Goal: Find contact information: Find contact information

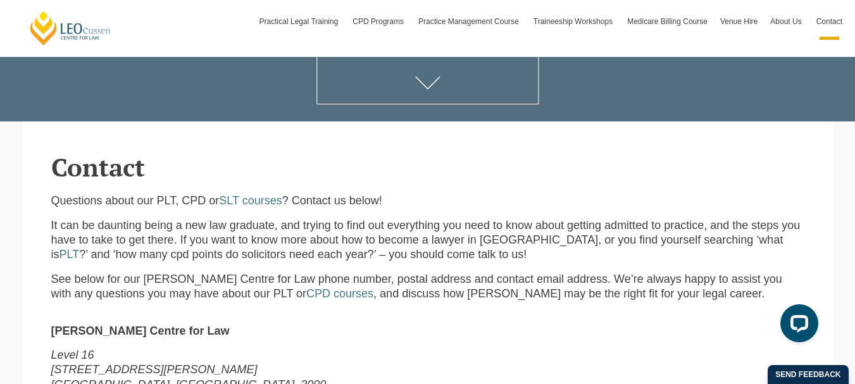
scroll to position [253, 0]
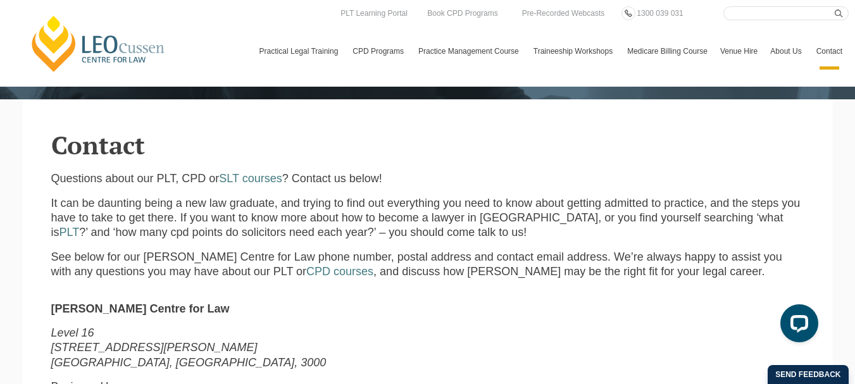
click at [810, 56] on link "Contact" at bounding box center [829, 51] width 39 height 37
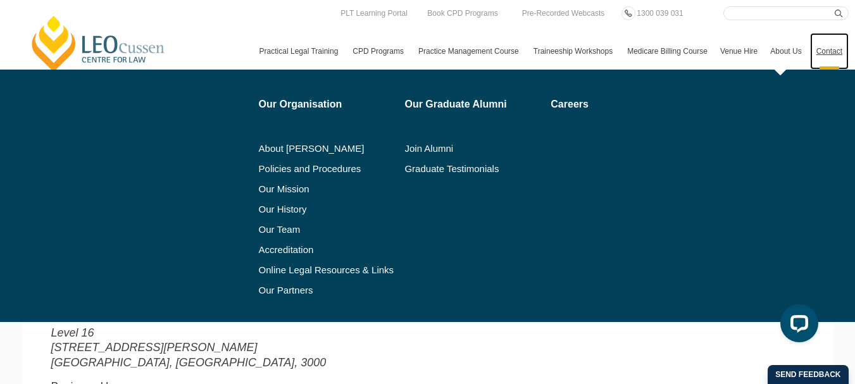
scroll to position [254, 0]
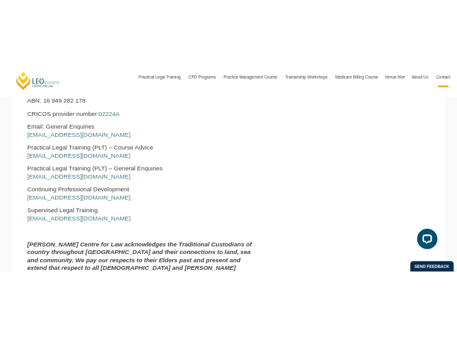
scroll to position [696, 0]
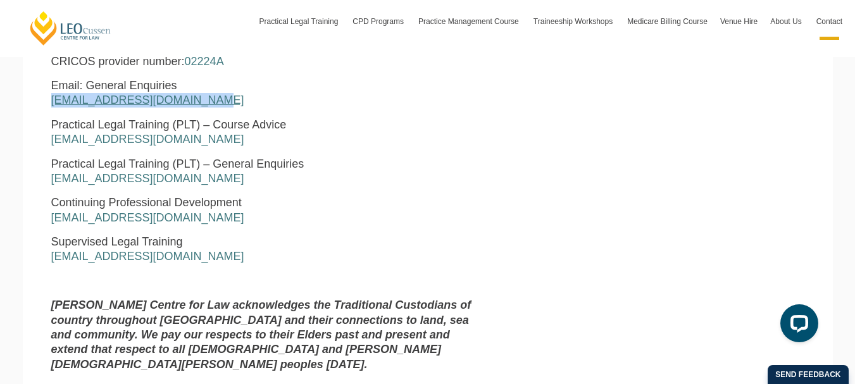
drag, startPoint x: 202, startPoint y: 98, endPoint x: 51, endPoint y: 104, distance: 150.8
click at [51, 104] on p "Email: General Enquiries enquiries@leocussen.edu.au" at bounding box center [267, 94] width 432 height 30
copy link "enquiries@leocussen.edu.au"
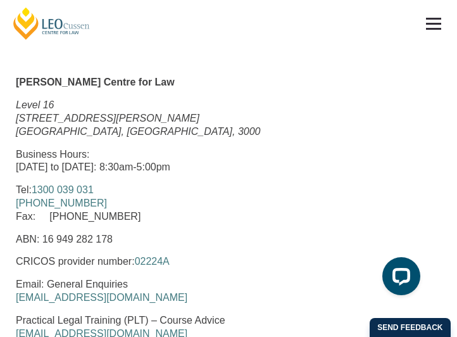
click at [208, 36] on header "Leo Cussen Centre for Law Search here Practical Legal Training Our Practical Le…" at bounding box center [228, 23] width 457 height 47
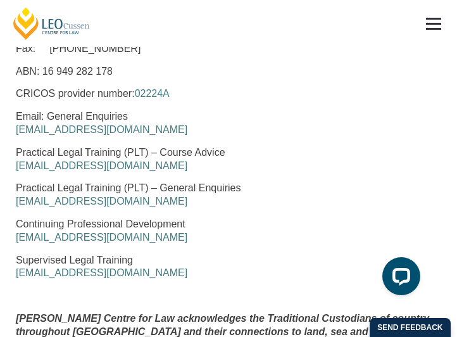
scroll to position [886, 0]
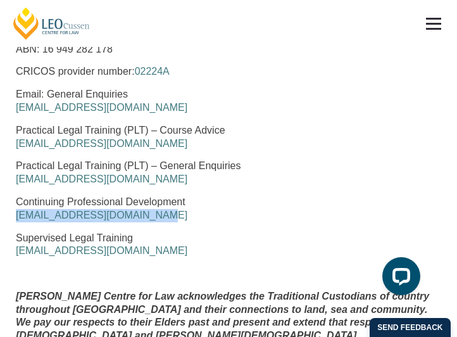
drag, startPoint x: 155, startPoint y: 206, endPoint x: 9, endPoint y: 215, distance: 146.5
click at [9, 215] on div "[PERSON_NAME] Centre for Law [STREET_ADDRESS][PERSON_NAME] Business Hours: [DAT…" at bounding box center [228, 125] width 444 height 479
drag, startPoint x: 172, startPoint y: 137, endPoint x: 16, endPoint y: 145, distance: 156.0
click at [16, 145] on p "Practical Legal Training (PLT) – Course Advice [EMAIL_ADDRESS][DOMAIN_NAME]" at bounding box center [228, 137] width 425 height 27
copy link "[EMAIL_ADDRESS][DOMAIN_NAME]"
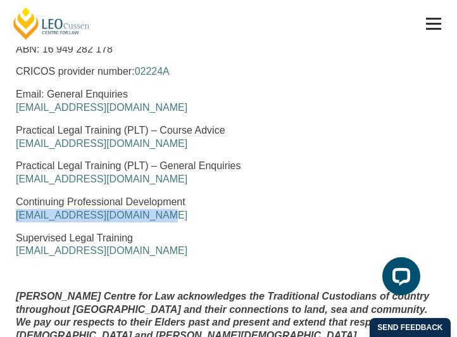
click at [406, 139] on p "Practical Legal Training (PLT) – Course Advice [EMAIL_ADDRESS][DOMAIN_NAME]" at bounding box center [228, 137] width 425 height 27
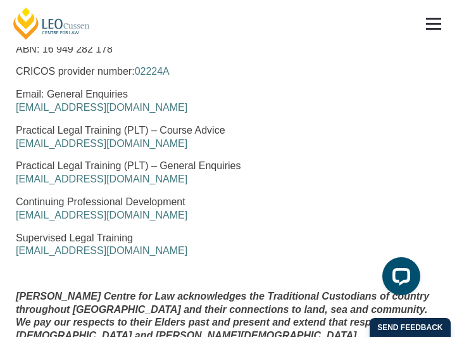
click at [212, 82] on div "Leo Cussen Centre for Law Level 16 15 William Street Melbourne, Victoria, 3000 …" at bounding box center [228, 125] width 444 height 479
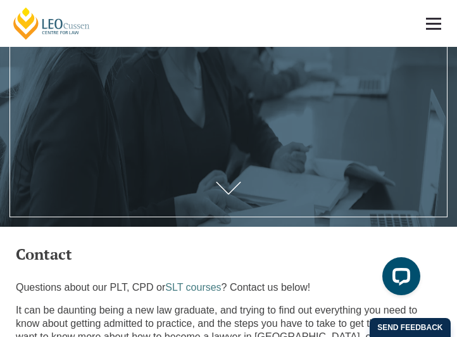
scroll to position [190, 0]
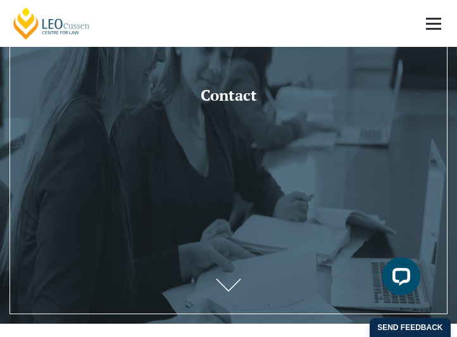
click at [431, 27] on link at bounding box center [433, 23] width 47 height 47
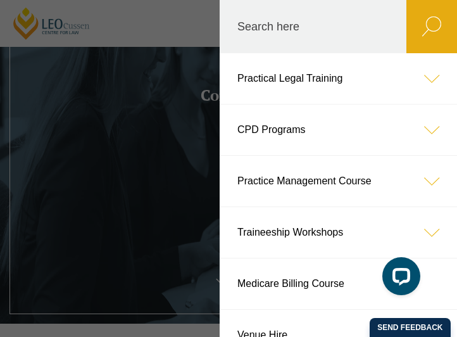
click at [280, 84] on link "Practical Legal Training" at bounding box center [338, 78] width 237 height 51
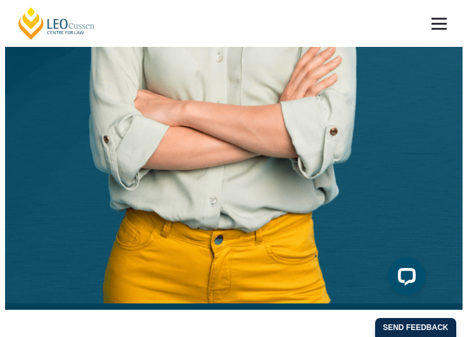
scroll to position [507, 0]
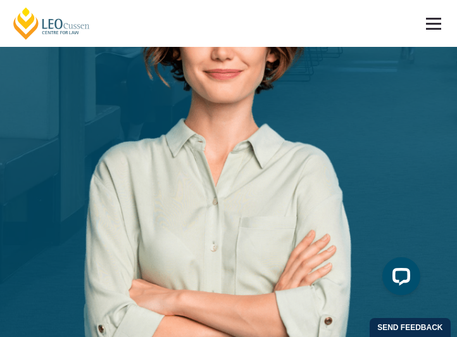
click at [138, 15] on header "Leo Cussen Centre for Law Search here Practical Legal Training Our Practical Le…" at bounding box center [228, 23] width 457 height 47
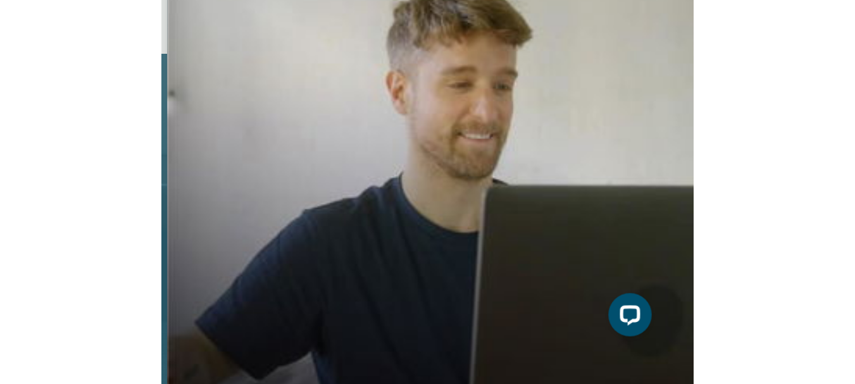
scroll to position [0, 0]
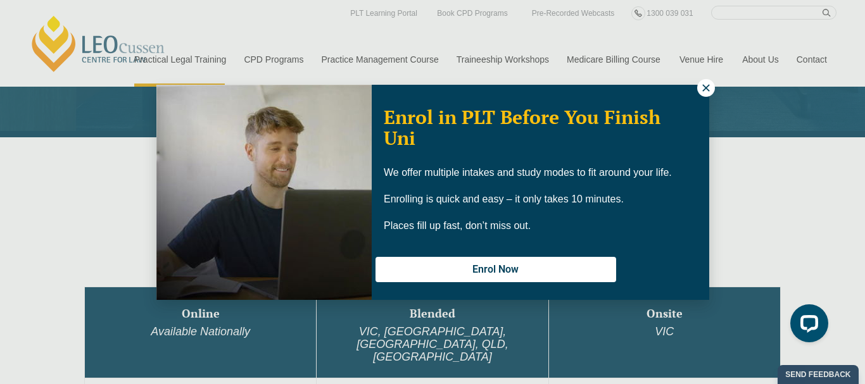
click at [457, 89] on button at bounding box center [706, 88] width 18 height 18
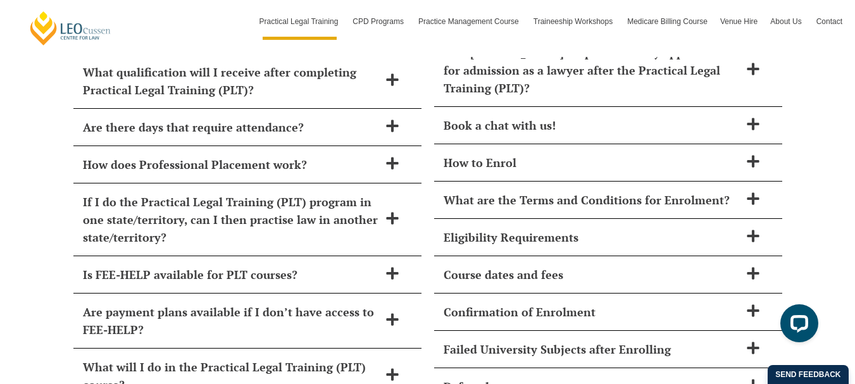
scroll to position [5355, 0]
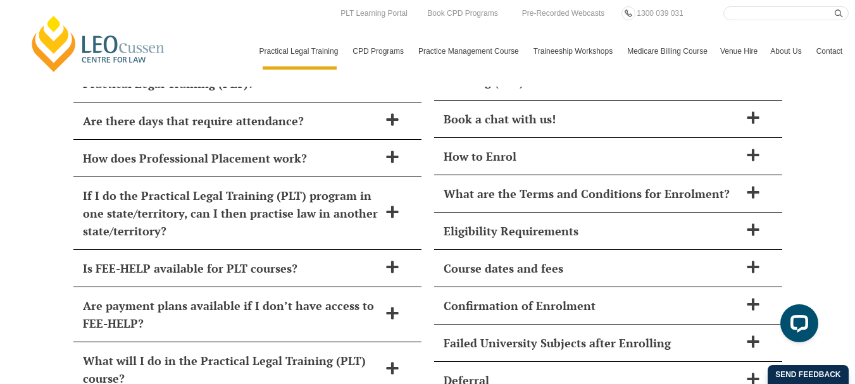
click at [457, 65] on link "Contact" at bounding box center [829, 51] width 39 height 37
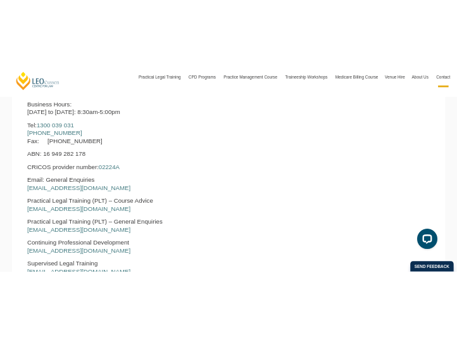
scroll to position [570, 0]
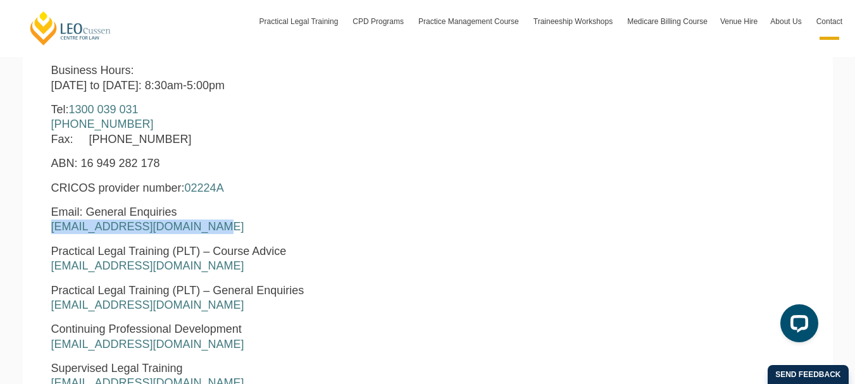
drag, startPoint x: 206, startPoint y: 229, endPoint x: 44, endPoint y: 229, distance: 162.1
click at [44, 229] on div "Leo Cussen Centre for Law Level 16 15 William Street Melbourne, Victoria, 3000 …" at bounding box center [267, 247] width 451 height 524
copy link "enquiries@leocussen.edu.au"
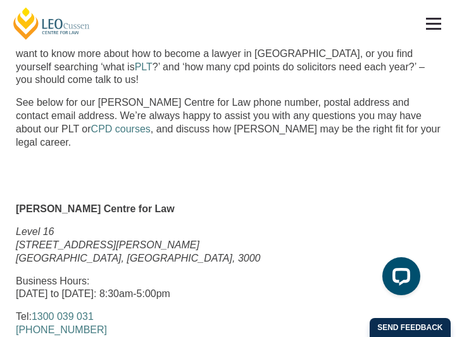
click at [226, 167] on div "Questions about our PLT, CPD or SLT courses ? Contact us below! It can be daunt…" at bounding box center [228, 78] width 425 height 198
click at [218, 251] on p "Level 16 15 William Street Melbourne, Victoria, 3000" at bounding box center [228, 244] width 425 height 39
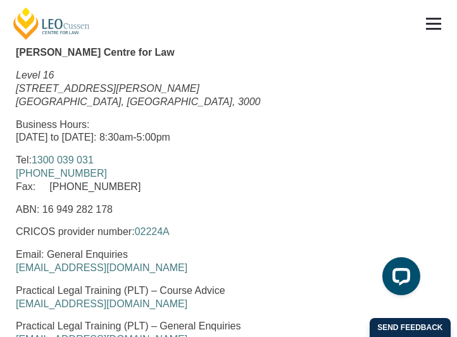
scroll to position [760, 0]
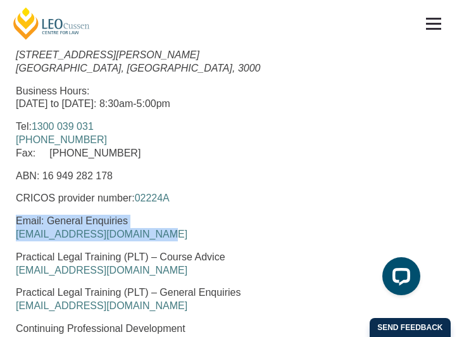
drag, startPoint x: 158, startPoint y: 224, endPoint x: 149, endPoint y: 234, distance: 13.5
click at [149, 234] on p "Email: General Enquiries enquiries@leocussen.edu.au" at bounding box center [228, 228] width 425 height 27
copy p "Email: General Enquiries enquiries@leocussen.edu.au"
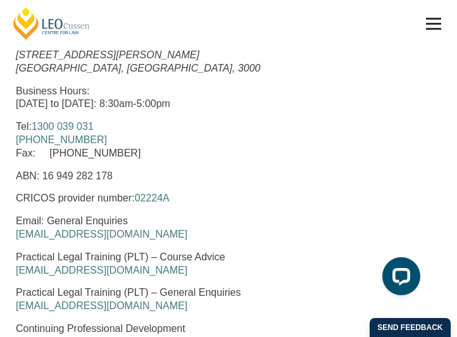
click at [265, 195] on p "CRICOS provider number: 02224A" at bounding box center [228, 198] width 425 height 13
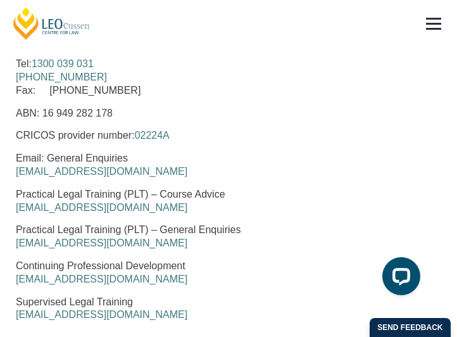
scroll to position [823, 0]
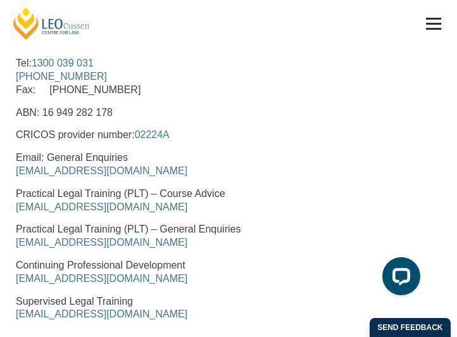
drag, startPoint x: 178, startPoint y: 198, endPoint x: 18, endPoint y: 208, distance: 160.6
click at [18, 208] on p "Practical Legal Training (PLT) – Course Advice courseadvice@leocussen.edu.au" at bounding box center [228, 200] width 425 height 27
copy link "courseadvice@leocussen.edu.au"
